Goal: Task Accomplishment & Management: Use online tool/utility

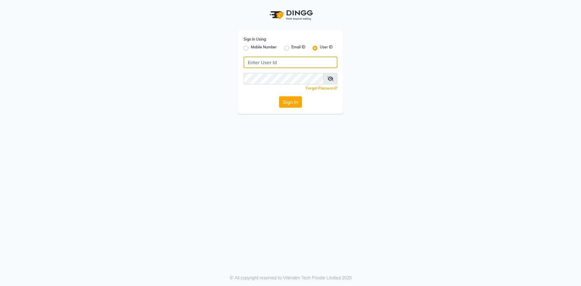
click at [294, 63] on input "Username" at bounding box center [290, 62] width 94 height 11
type input "pearl123"
click at [279, 96] on button "Sign In" at bounding box center [290, 101] width 23 height 11
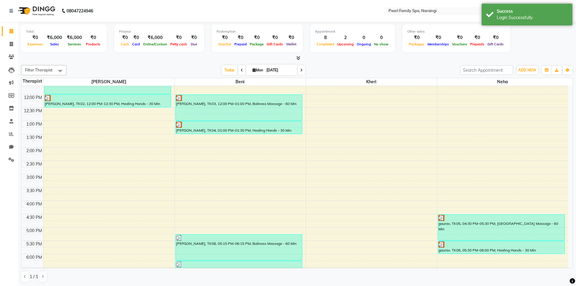
scroll to position [243, 0]
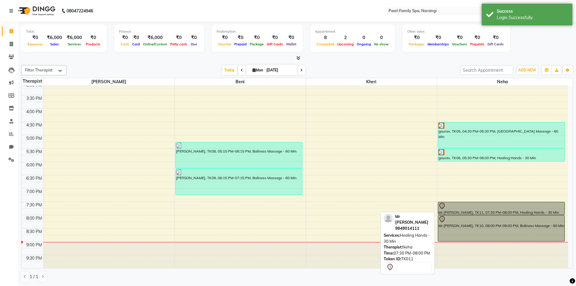
click at [463, 213] on div at bounding box center [501, 214] width 127 height 2
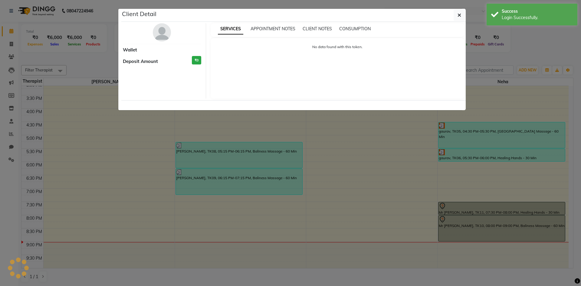
select select "7"
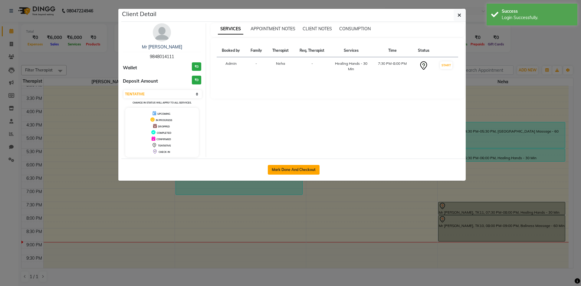
click at [305, 168] on button "Mark Done And Checkout" at bounding box center [294, 170] width 52 height 10
select select "6217"
select select "service"
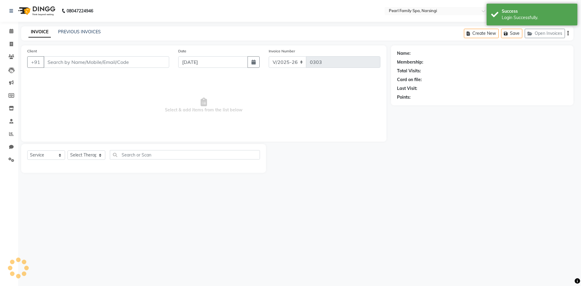
select select "3"
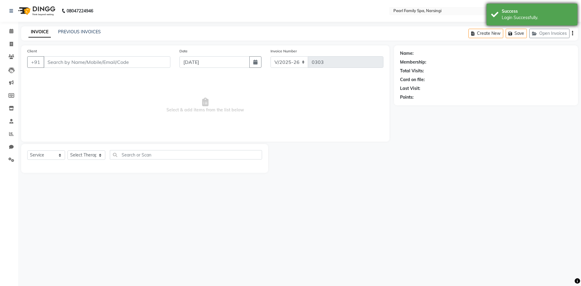
type input "9848014111"
select select "87925"
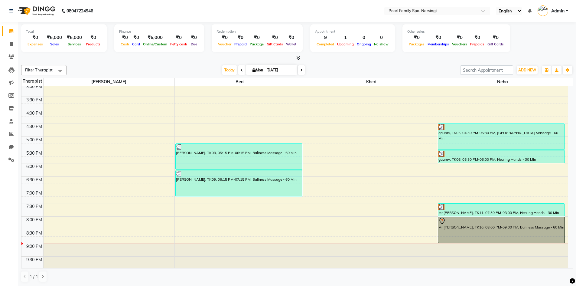
scroll to position [243, 0]
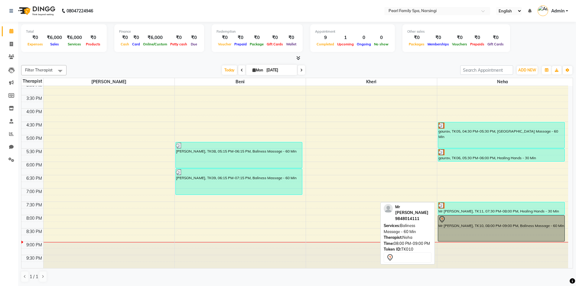
click at [470, 225] on div "Mr [PERSON_NAME], TK10, 08:00 PM-09:00 PM, Baliness Massage - 60 Min" at bounding box center [501, 228] width 127 height 26
select select "7"
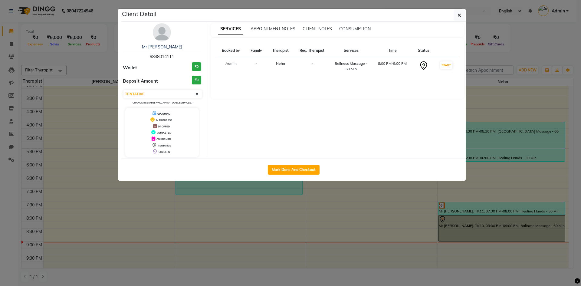
click at [289, 175] on div "Mark Done And Checkout" at bounding box center [293, 169] width 344 height 22
click at [289, 171] on button "Mark Done And Checkout" at bounding box center [294, 170] width 52 height 10
select select "6217"
select select "service"
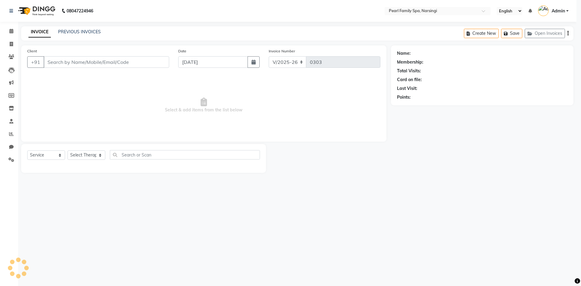
select select "3"
type input "9848014111"
select select "87925"
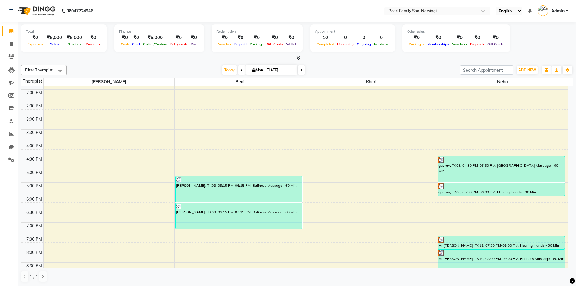
scroll to position [242, 0]
